Goal: Task Accomplishment & Management: Complete application form

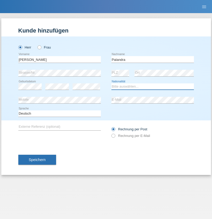
select select "RS"
select select "C"
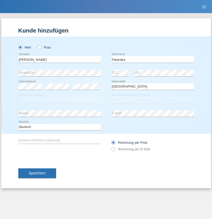
select select "05"
select select "06"
select select "1992"
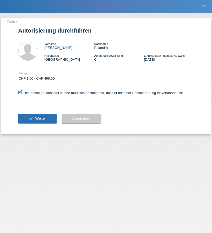
select select "1"
click at [37, 118] on span "Weiter" at bounding box center [40, 118] width 11 height 4
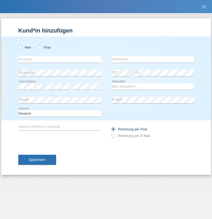
radio input "true"
click at [60, 59] on input "text" at bounding box center [59, 59] width 83 height 7
type input "Jonathan"
click at [153, 59] on input "text" at bounding box center [153, 59] width 83 height 7
type input "Bezzola"
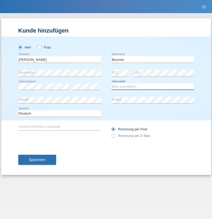
select select "CH"
radio input "true"
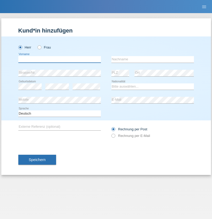
click at [60, 59] on input "text" at bounding box center [59, 59] width 83 height 7
type input "Ali"
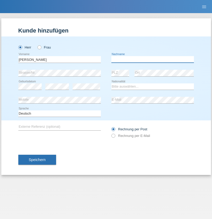
click at [153, 59] on input "text" at bounding box center [153, 59] width 83 height 7
type input "Özyurt"
select select "CH"
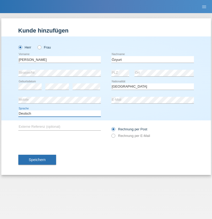
select select "en"
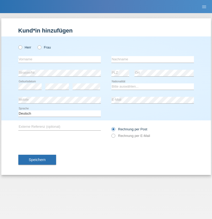
radio input "true"
click at [60, 59] on input "text" at bounding box center [59, 59] width 83 height 7
type input "[PERSON_NAME]"
click at [153, 59] on input "text" at bounding box center [153, 59] width 83 height 7
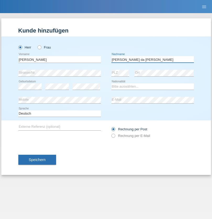
type input "[PERSON_NAME] da [PERSON_NAME]"
select select "PT"
select select "C"
select select "07"
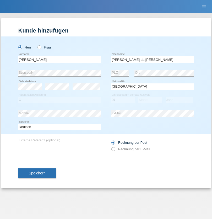
select select "04"
select select "1992"
